Goal: Find contact information: Find contact information

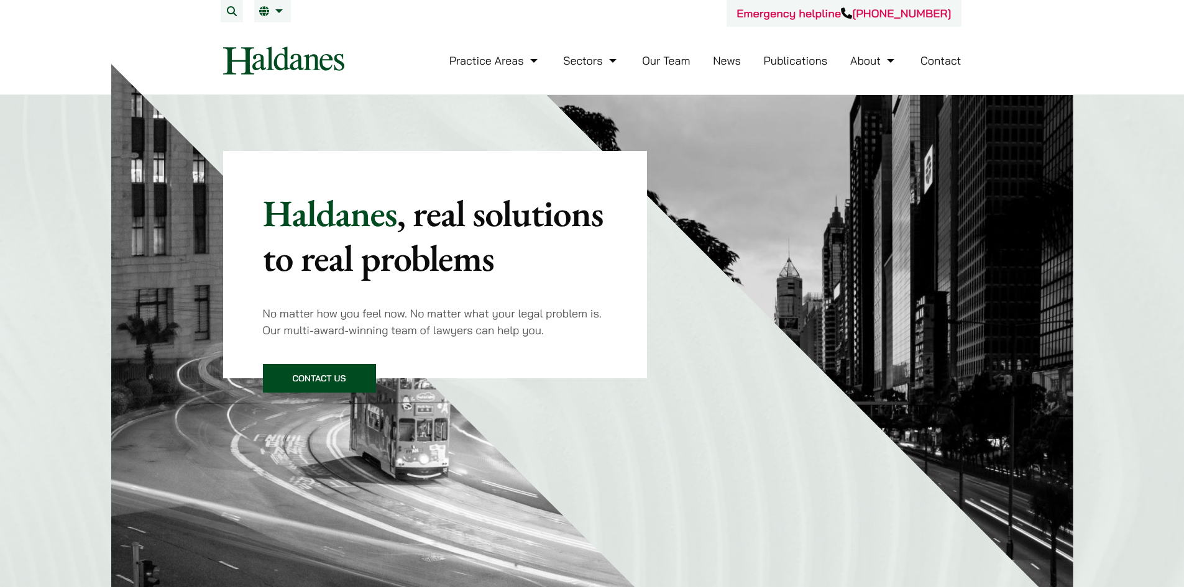
click at [668, 60] on link "Our Team" at bounding box center [666, 60] width 48 height 14
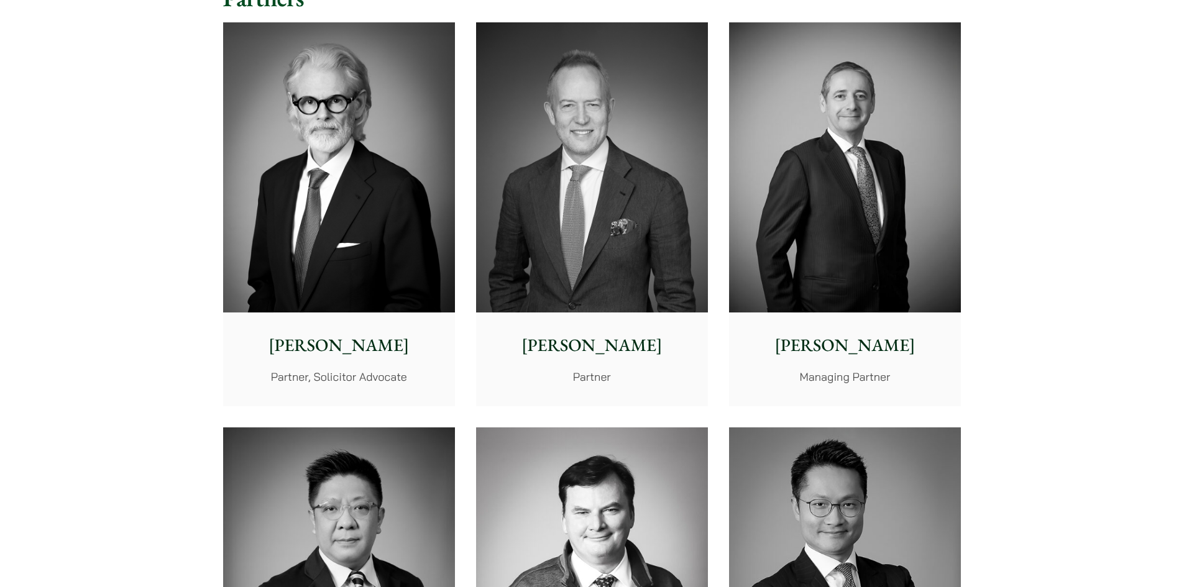
scroll to position [311, 0]
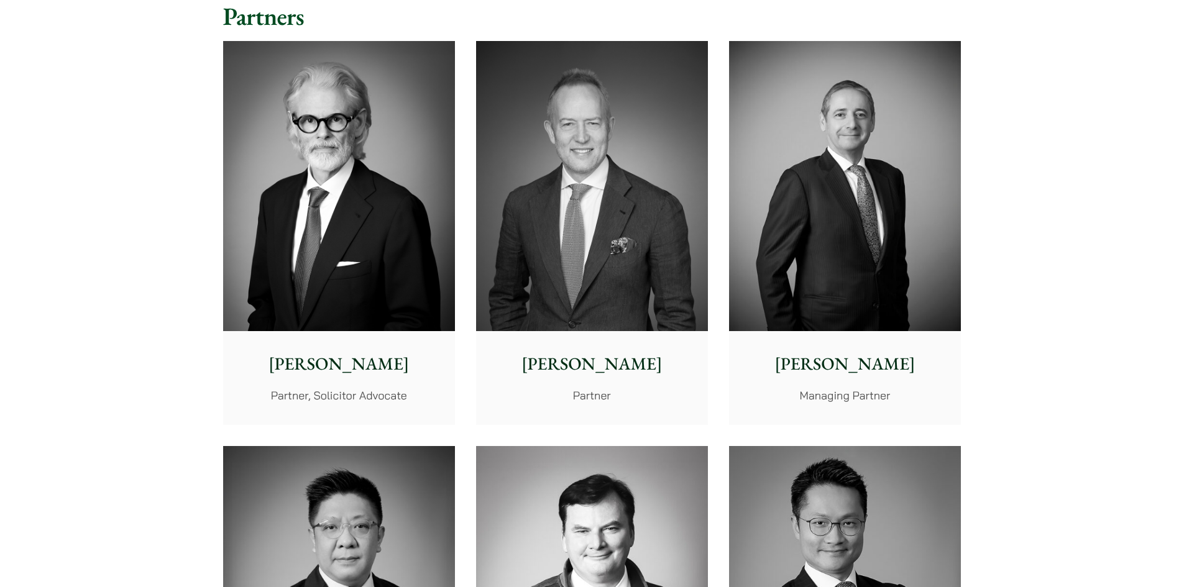
click at [379, 362] on p "Jonathan Midgley" at bounding box center [339, 364] width 212 height 26
click at [572, 256] on img at bounding box center [592, 186] width 232 height 290
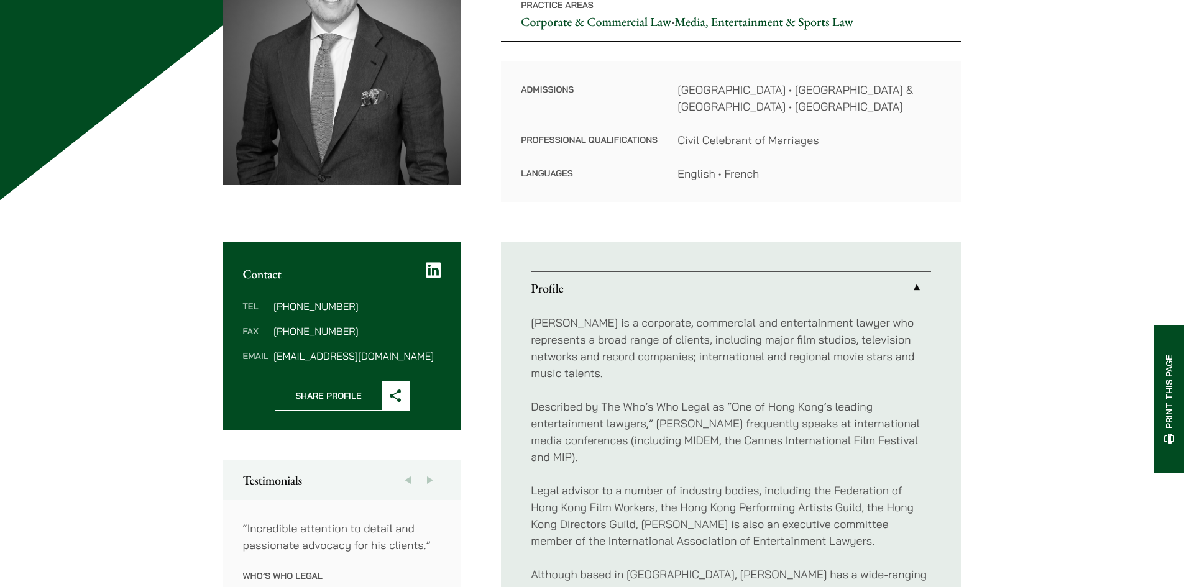
scroll to position [249, 0]
drag, startPoint x: 341, startPoint y: 355, endPoint x: 270, endPoint y: 354, distance: 71.5
click at [270, 354] on dl "Tel [PHONE_NUMBER] Fax [PHONE_NUMBER] Email [EMAIL_ADDRESS][DOMAIN_NAME]" at bounding box center [342, 331] width 199 height 60
copy dl "[EMAIL_ADDRESS][DOMAIN_NAME]"
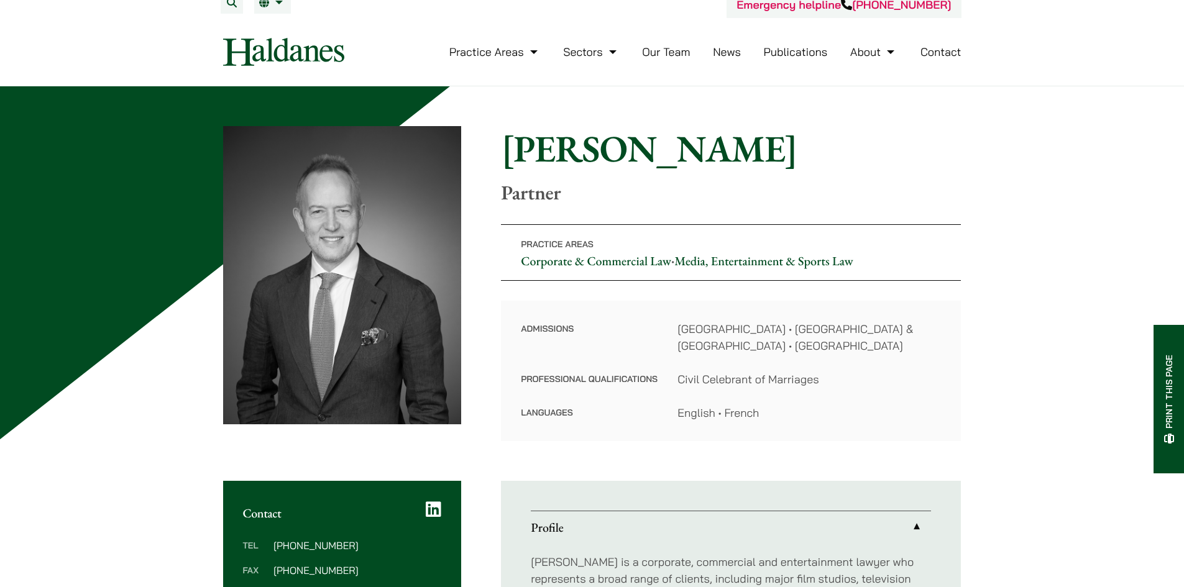
scroll to position [0, 0]
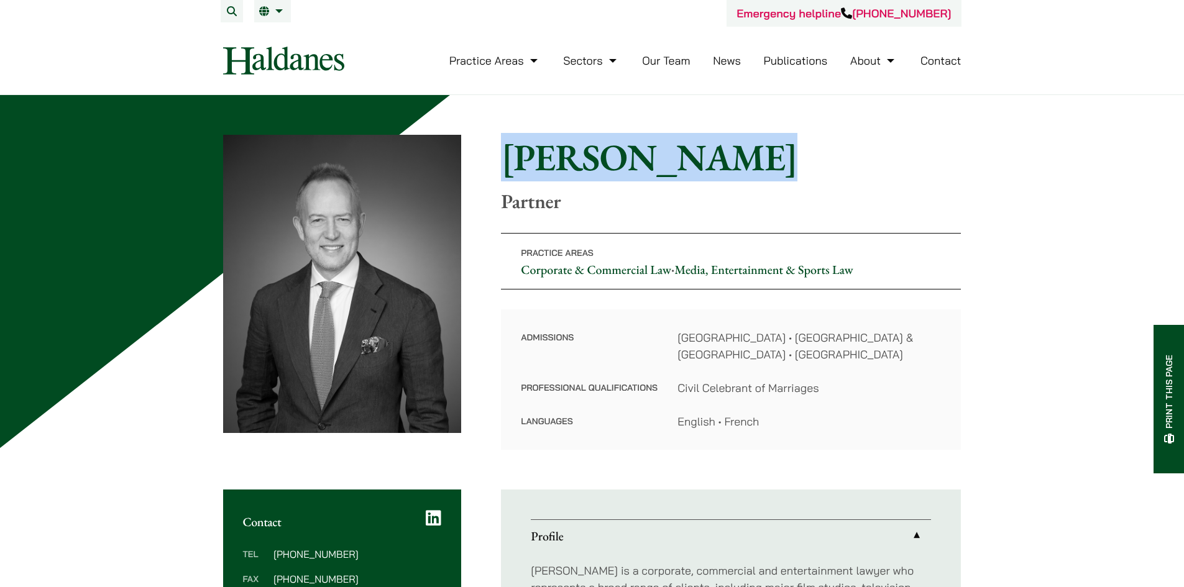
drag, startPoint x: 710, startPoint y: 155, endPoint x: 502, endPoint y: 154, distance: 208.3
click at [502, 154] on h1 "[PERSON_NAME]" at bounding box center [731, 157] width 460 height 45
copy h1 "[PERSON_NAME]"
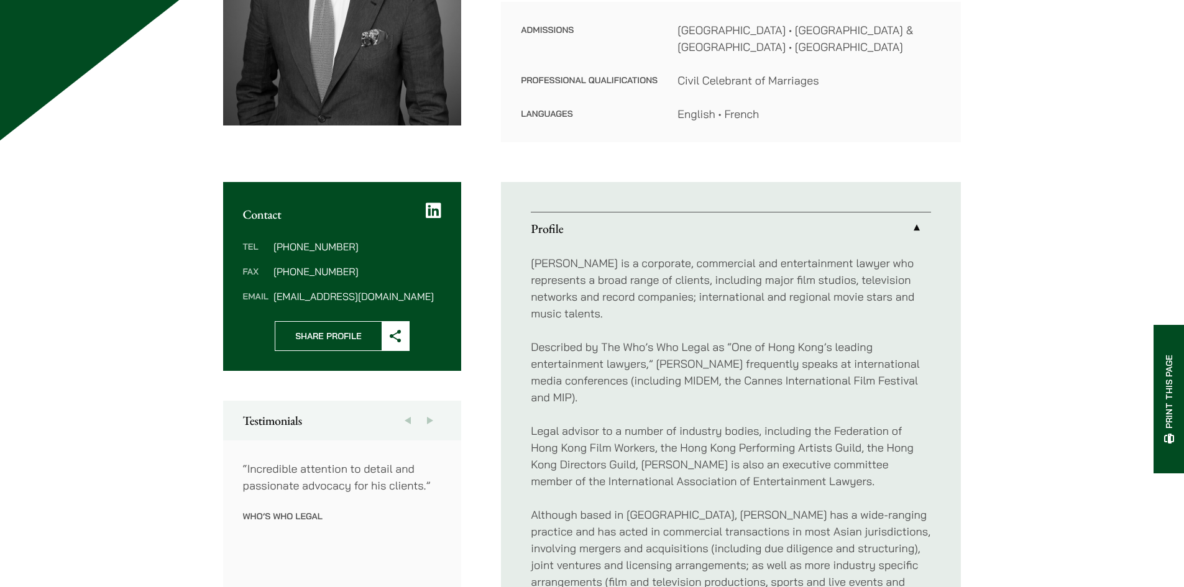
scroll to position [373, 0]
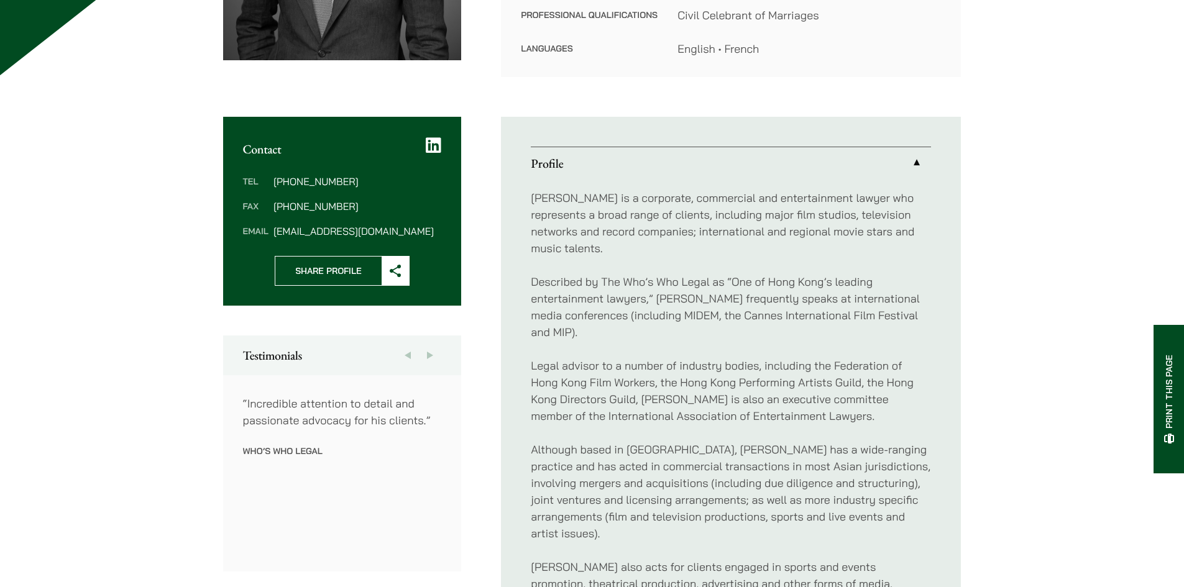
drag, startPoint x: 354, startPoint y: 185, endPoint x: 273, endPoint y: 183, distance: 80.8
click at [274, 183] on dd "[PHONE_NUMBER]" at bounding box center [358, 182] width 168 height 10
copy dd "[PHONE_NUMBER]"
